Goal: Find contact information: Find contact information

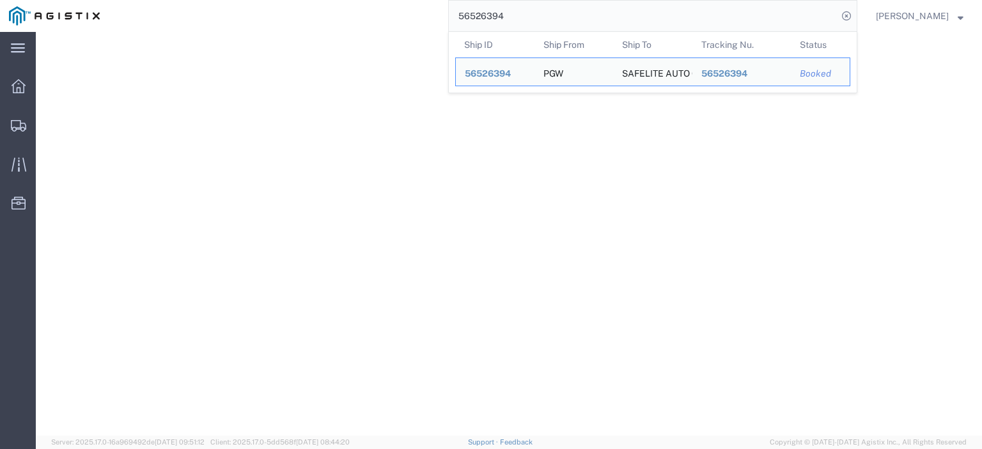
click at [353, 0] on html "main_menu Created with Sketch. Collapse Menu Dashboard Shipments Traffic Resour…" at bounding box center [491, 224] width 982 height 449
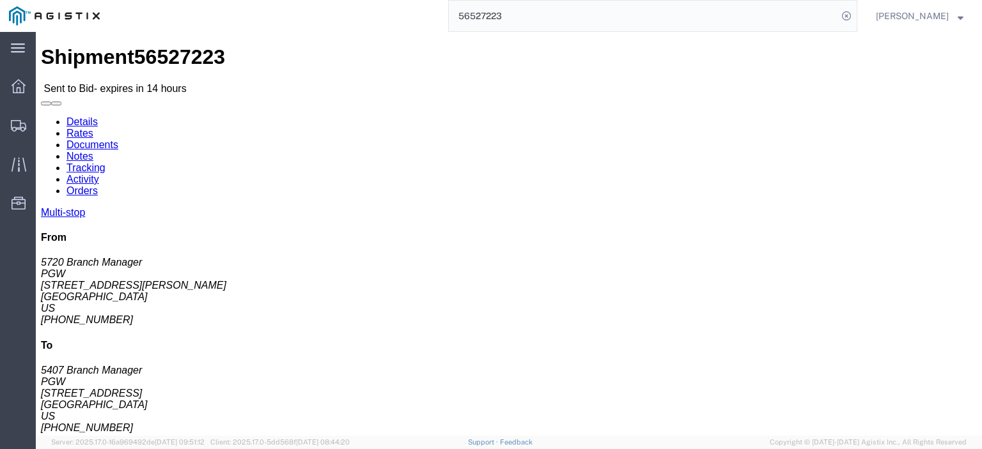
scroll to position [64, 0]
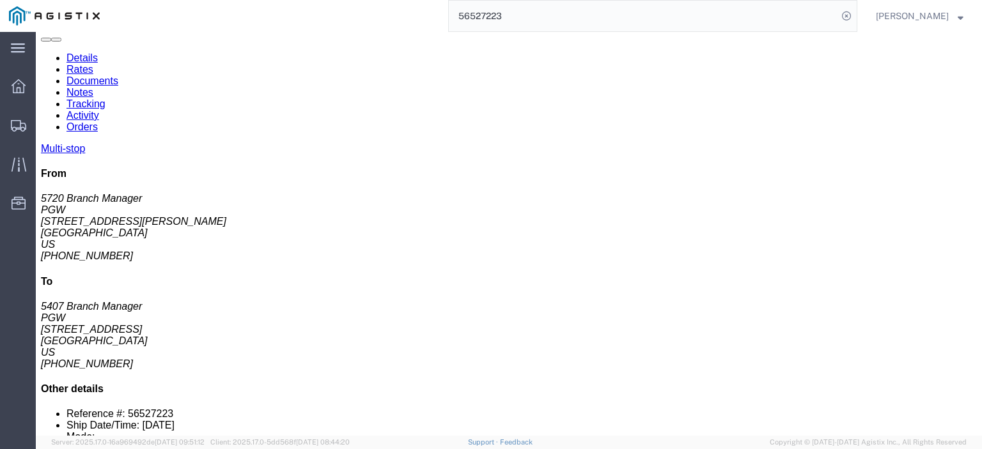
drag, startPoint x: 565, startPoint y: 287, endPoint x: 442, endPoint y: 290, distance: 122.8
click div "Email: [EMAIL_ADDRESS][DOMAIN_NAME]"
copy div "[EMAIL_ADDRESS][DOMAIN_NAME]"
drag, startPoint x: 564, startPoint y: 315, endPoint x: 443, endPoint y: 320, distance: 121.0
click tbody "1 Pickup PGW [STREET_ADDRESS][PERSON_NAME] Phone Nu.: [PHONE_NUMBER] Email: [EM…"
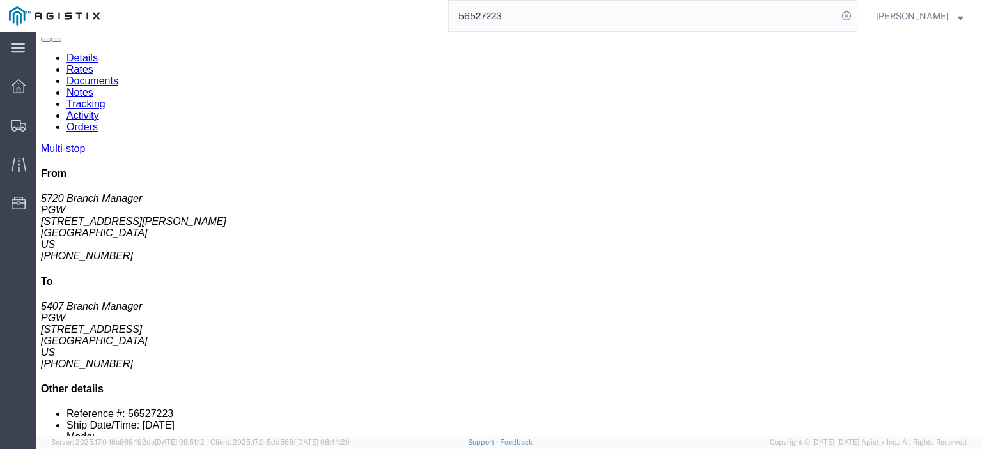
copy div "[EMAIL_ADDRESS][DOMAIN_NAME]"
drag, startPoint x: 566, startPoint y: 339, endPoint x: 445, endPoint y: 343, distance: 121.5
click div "Email: [EMAIL_ADDRESS][DOMAIN_NAME]"
drag, startPoint x: 453, startPoint y: 341, endPoint x: 596, endPoint y: 356, distance: 144.0
click td
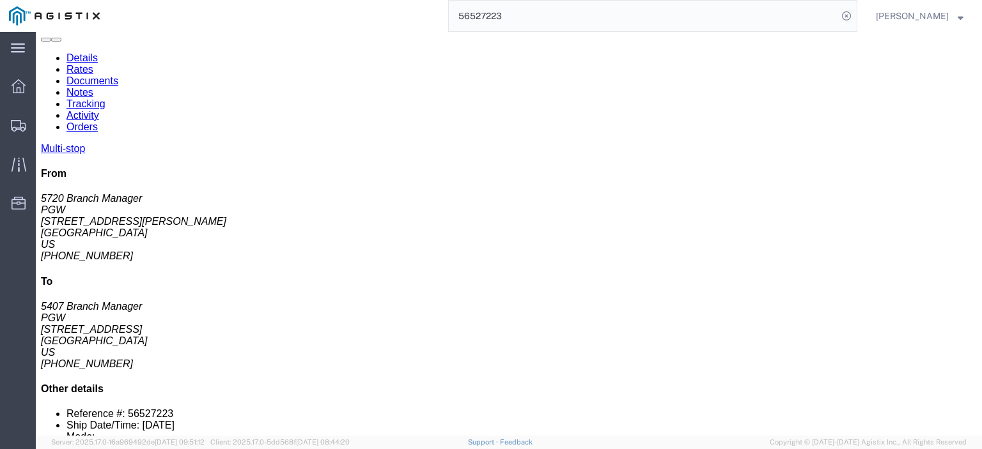
drag, startPoint x: 570, startPoint y: 341, endPoint x: 443, endPoint y: 343, distance: 126.6
click div "Email: [EMAIL_ADDRESS][DOMAIN_NAME]"
copy div "[EMAIL_ADDRESS][DOMAIN_NAME]"
drag, startPoint x: 529, startPoint y: 368, endPoint x: 442, endPoint y: 371, distance: 87.6
click td "Phone Nu.: [PHONE_NUMBER] Email: [EMAIL_ADDRESS][DOMAIN_NAME]"
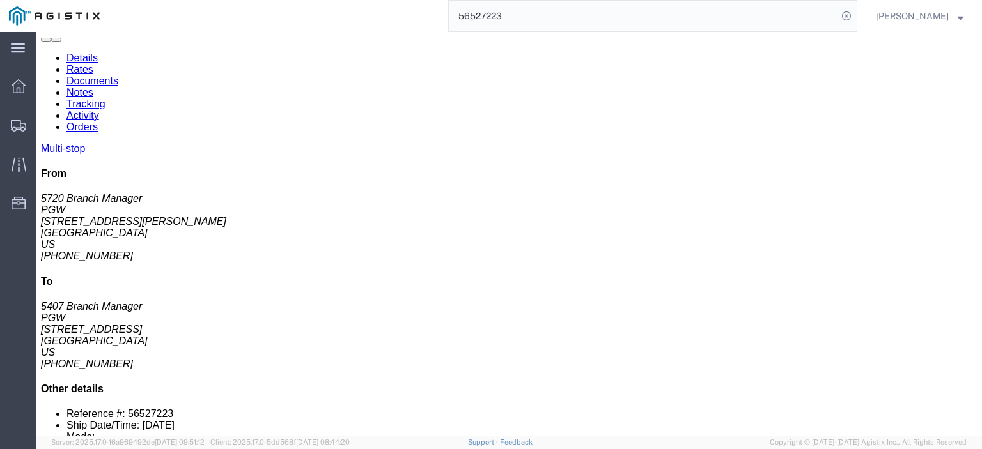
copy div "[EMAIL_ADDRESS][DOMAIN_NAME]"
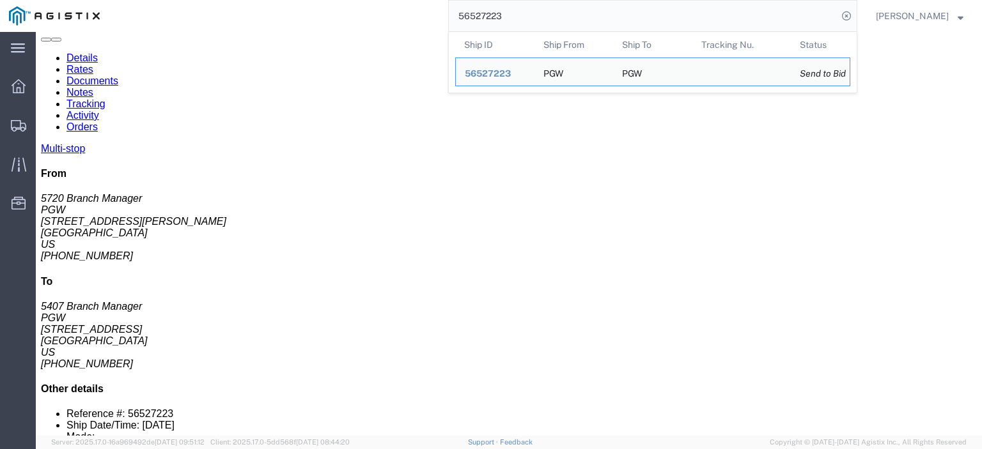
drag, startPoint x: 524, startPoint y: 25, endPoint x: 421, endPoint y: -3, distance: 106.7
click at [421, 0] on html "main_menu Created with Sketch. Collapse Menu Dashboard Shipments Traffic Resour…" at bounding box center [491, 224] width 982 height 449
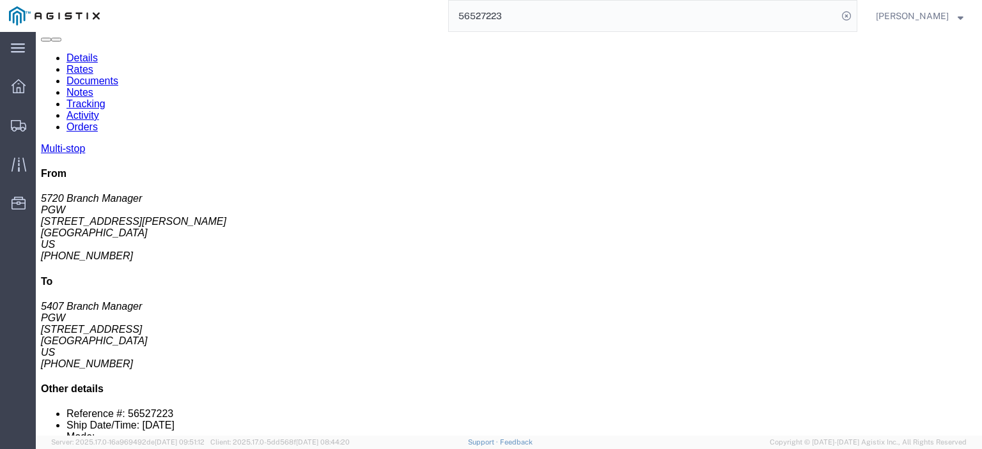
paste input "3760"
type input "56523760"
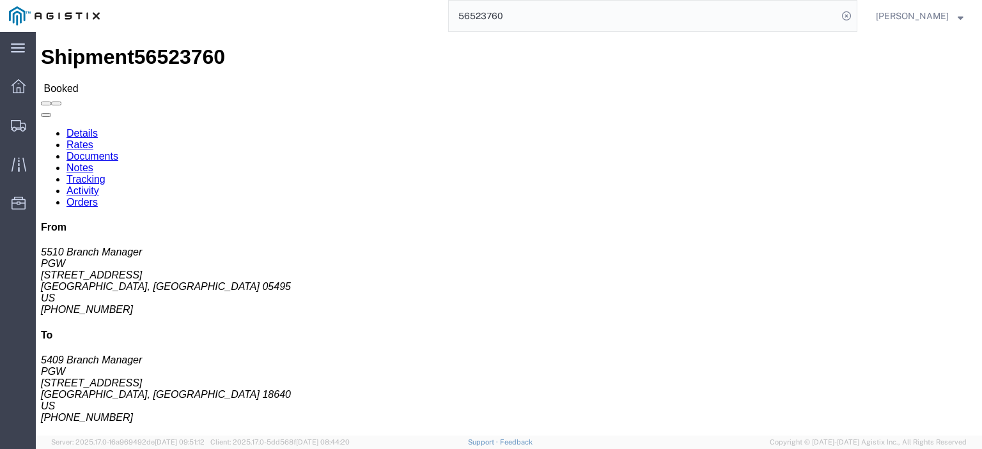
drag, startPoint x: 133, startPoint y: 204, endPoint x: 4, endPoint y: 208, distance: 129.2
click div "Ship From PGW (5510 Branch Manager) [STREET_ADDRESS] [PHONE_NUMBER] [EMAIL_ADDR…"
copy address "[EMAIL_ADDRESS][DOMAIN_NAME]"
